Goal: Navigation & Orientation: Find specific page/section

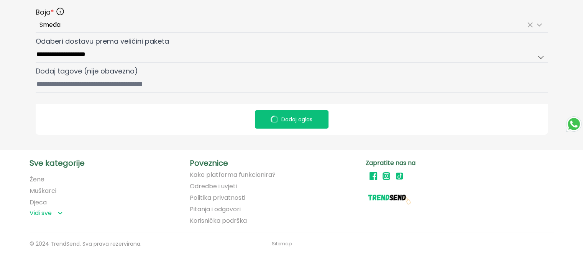
scroll to position [28, 0]
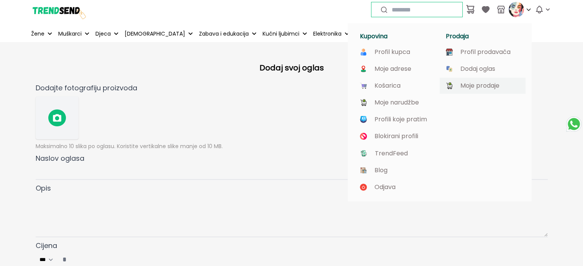
click at [491, 87] on p "Moje prodaje" at bounding box center [479, 85] width 39 height 7
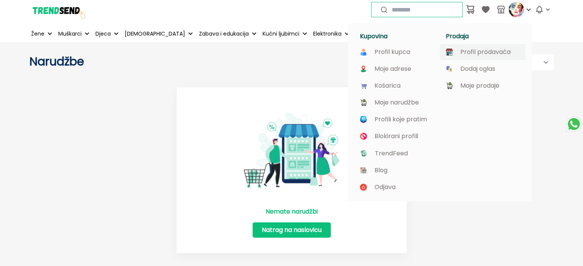
click at [473, 54] on p "Profil prodavača" at bounding box center [485, 52] width 50 height 7
